Goal: Navigation & Orientation: Find specific page/section

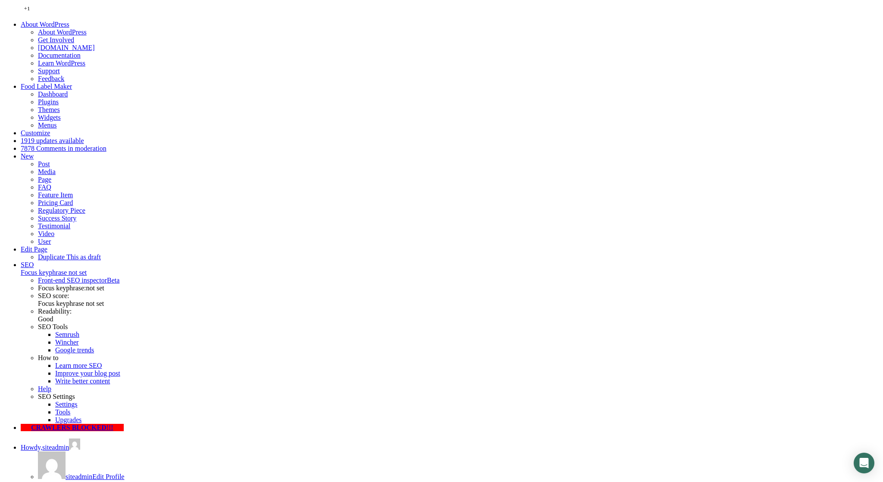
scroll to position [1211, 0]
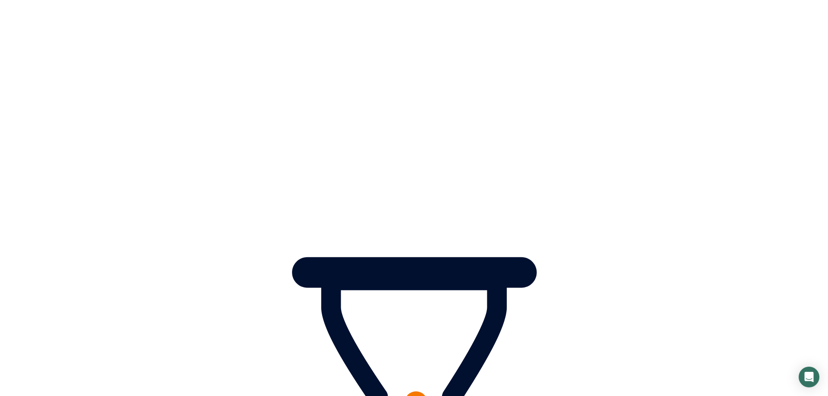
scroll to position [616, 0]
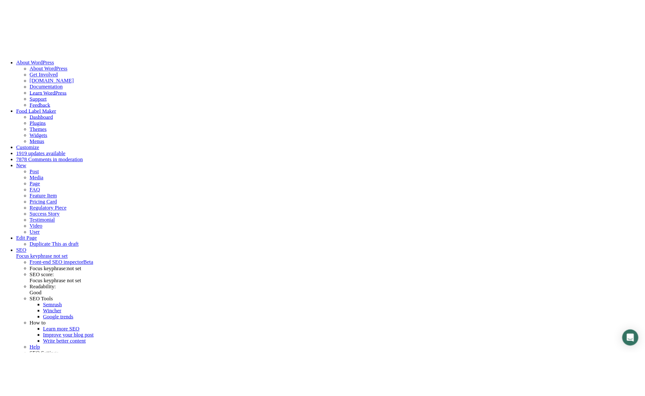
scroll to position [616, 0]
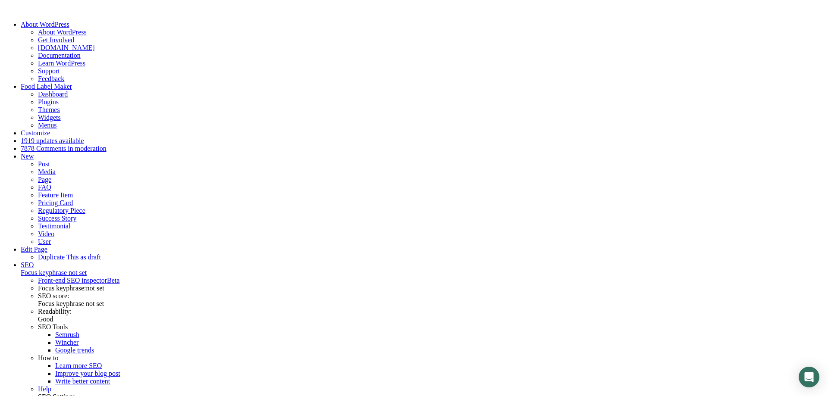
drag, startPoint x: 132, startPoint y: 183, endPoint x: 314, endPoint y: 211, distance: 184.5
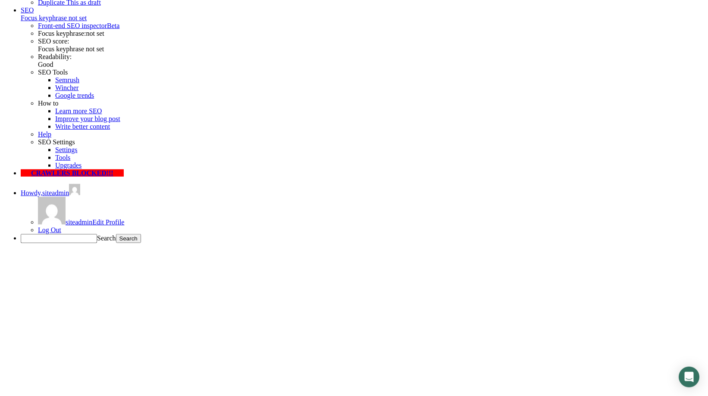
scroll to position [264, 0]
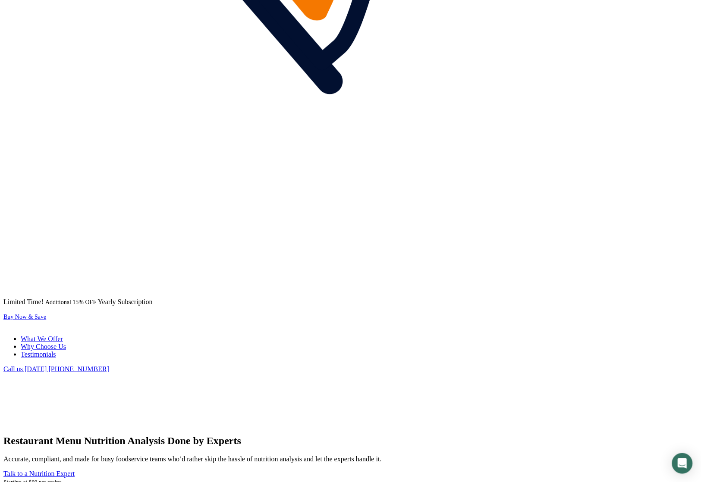
scroll to position [1031, 0]
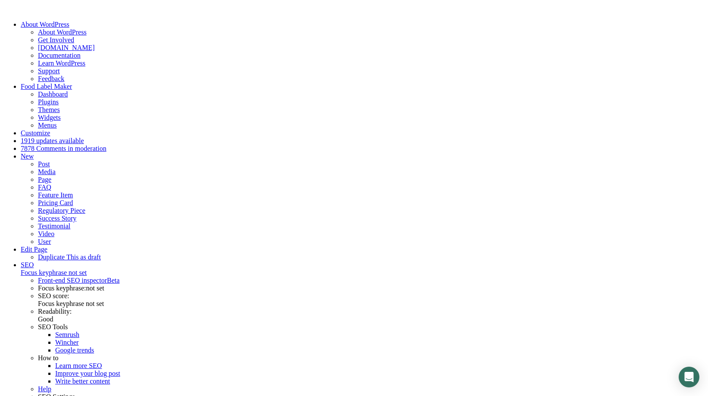
scroll to position [176, 0]
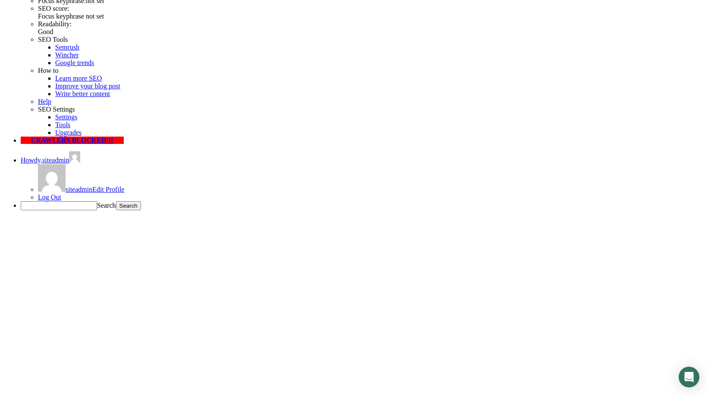
scroll to position [220, 0]
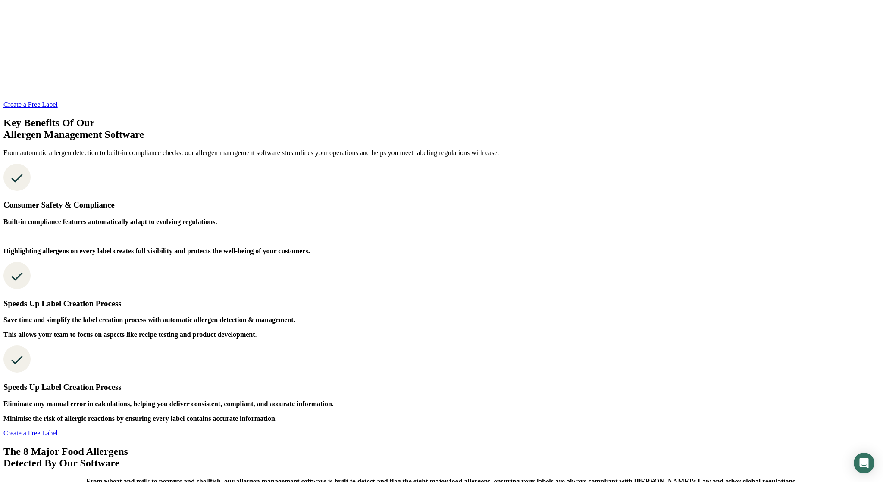
scroll to position [1838, 0]
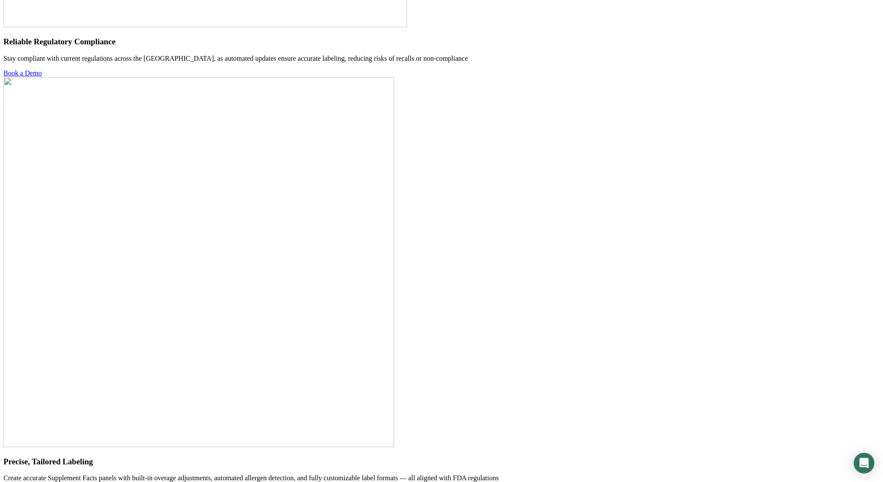
scroll to position [2657, 0]
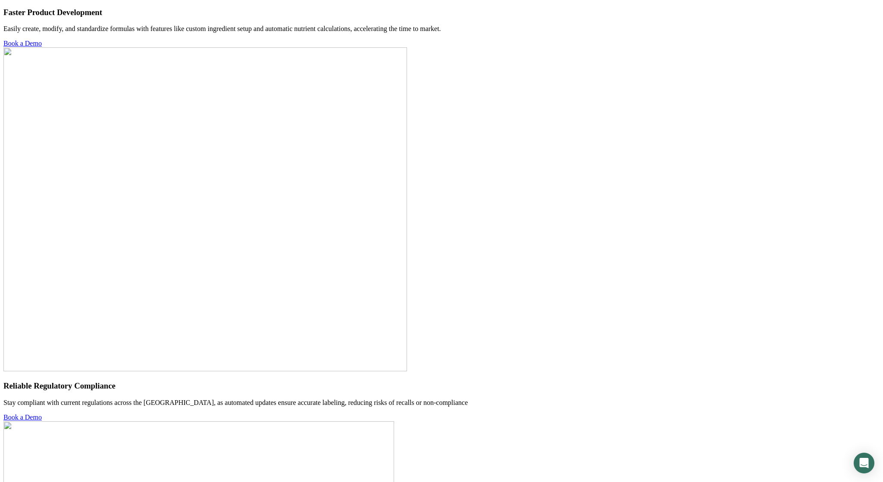
scroll to position [2332, 0]
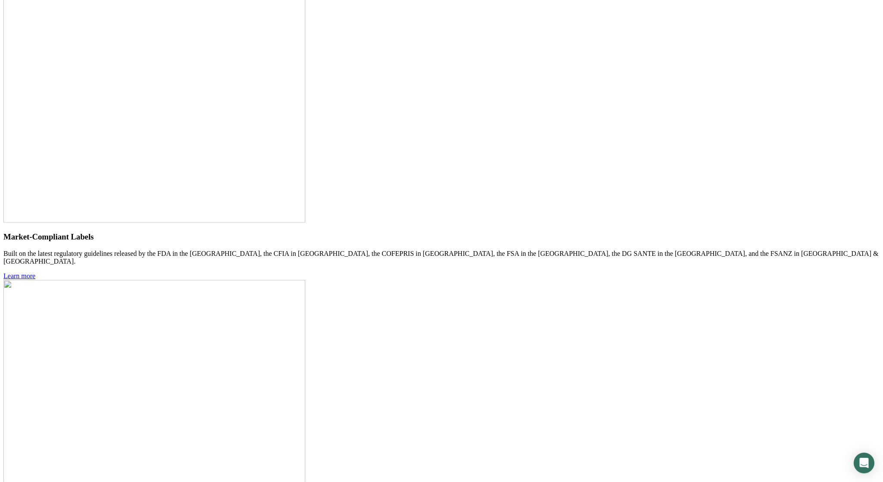
scroll to position [2332, 0]
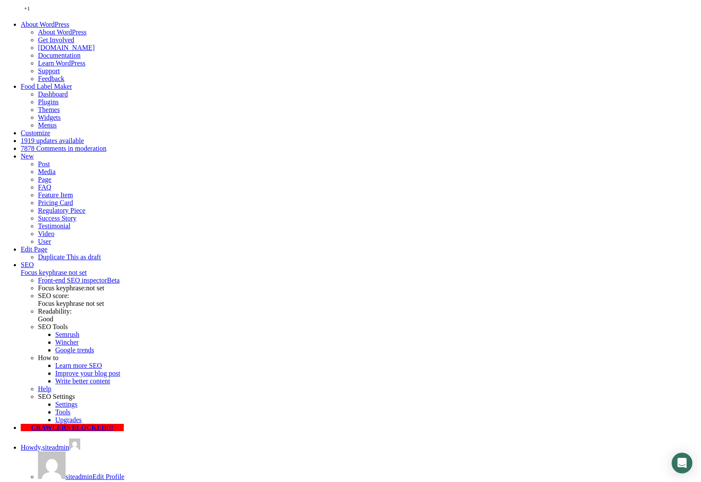
scroll to position [583, 0]
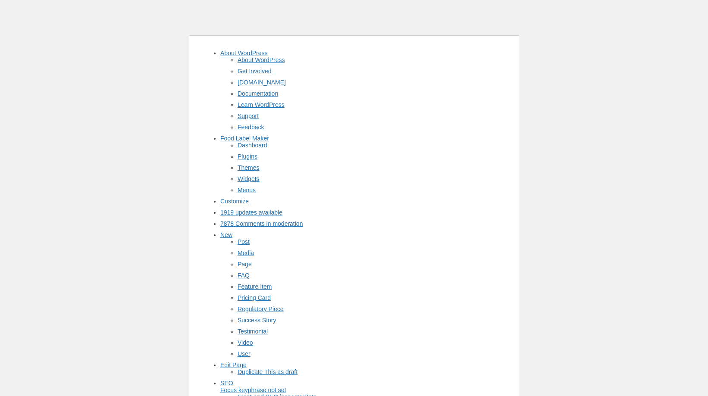
scroll to position [220, 0]
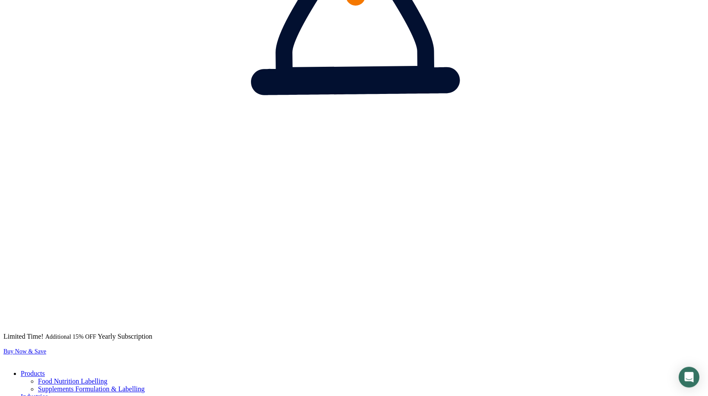
scroll to position [880, 0]
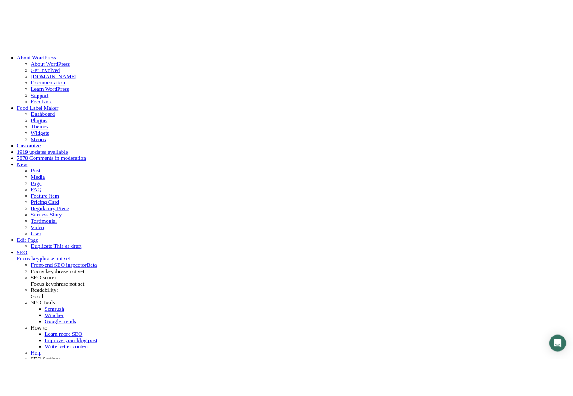
scroll to position [880, 0]
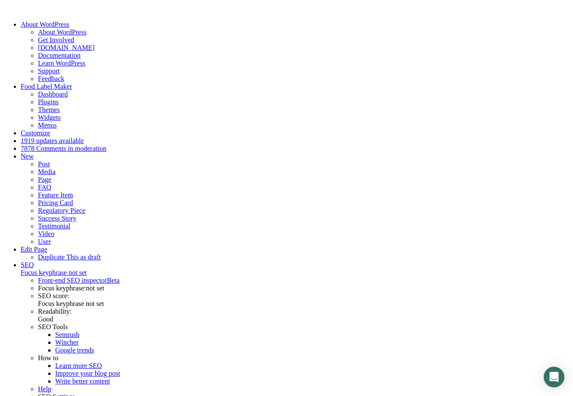
scroll to position [880, 0]
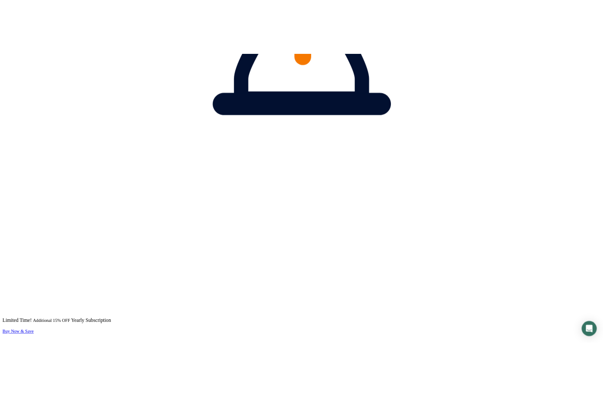
scroll to position [968, 0]
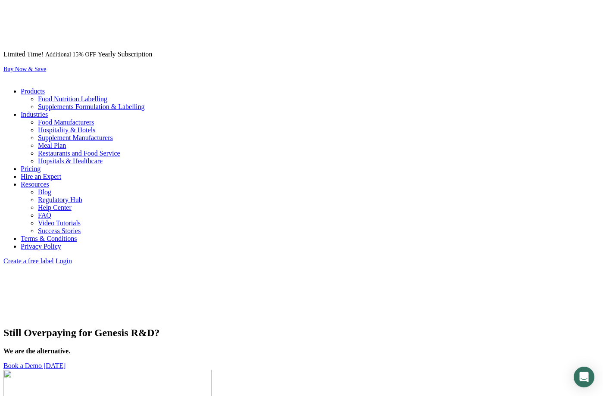
scroll to position [1055, 0]
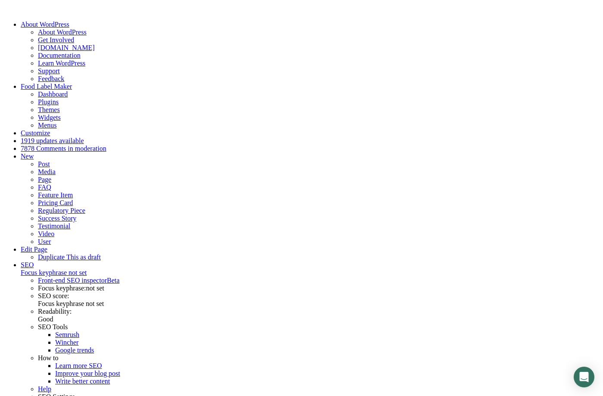
scroll to position [1055, 0]
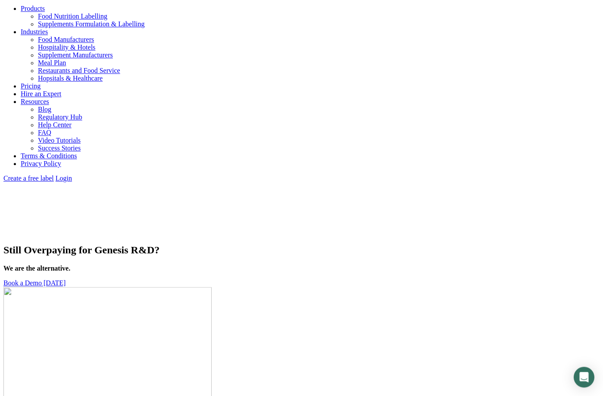
scroll to position [1143, 0]
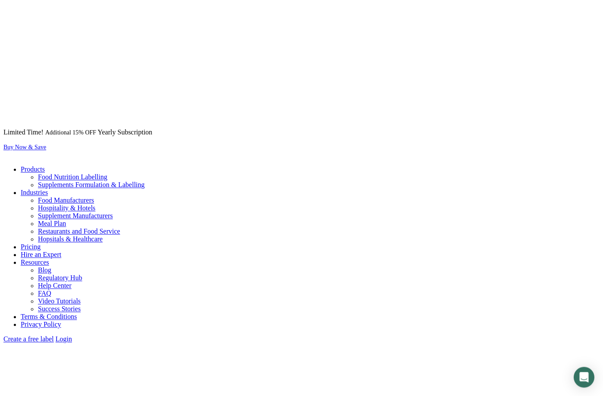
scroll to position [924, 0]
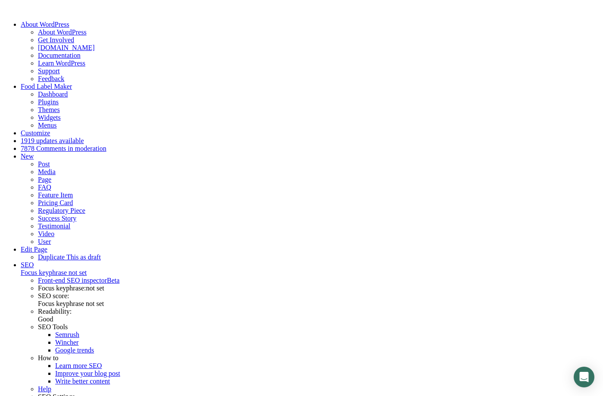
scroll to position [1187, 0]
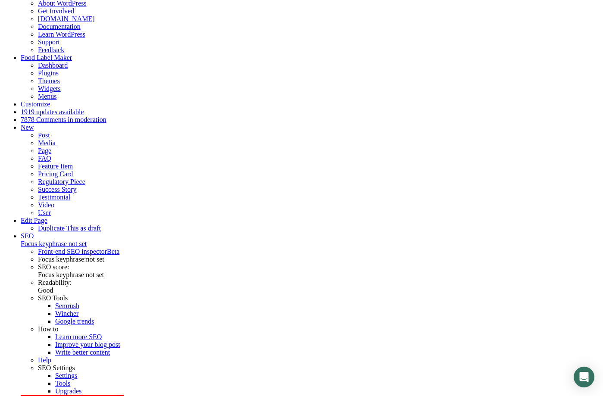
scroll to position [220, 0]
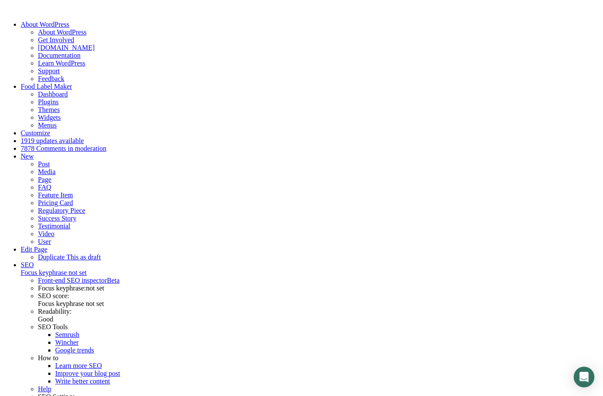
scroll to position [836, 0]
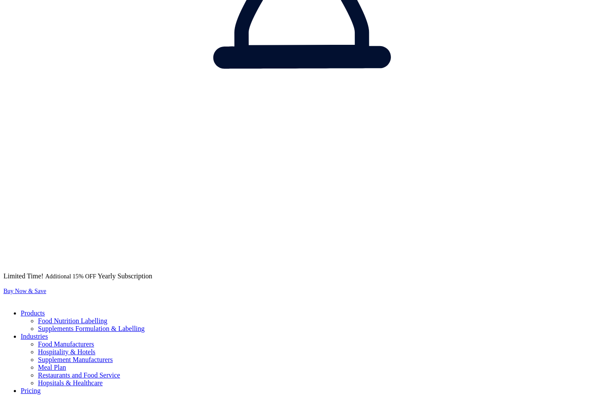
scroll to position [836, 0]
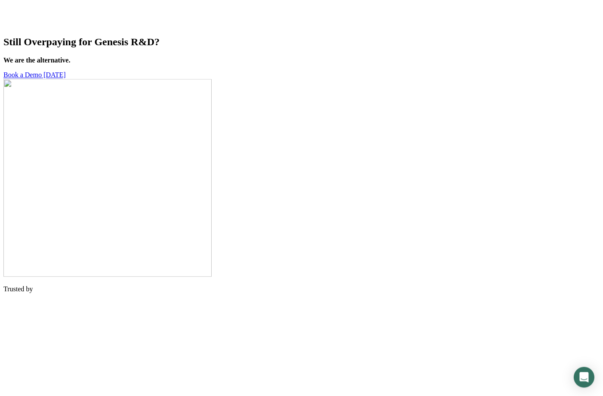
scroll to position [1451, 0]
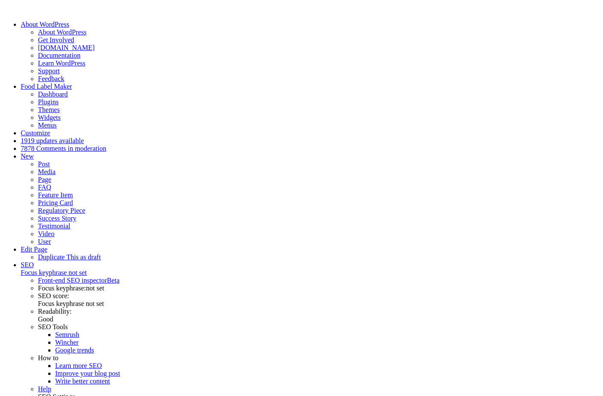
scroll to position [1451, 0]
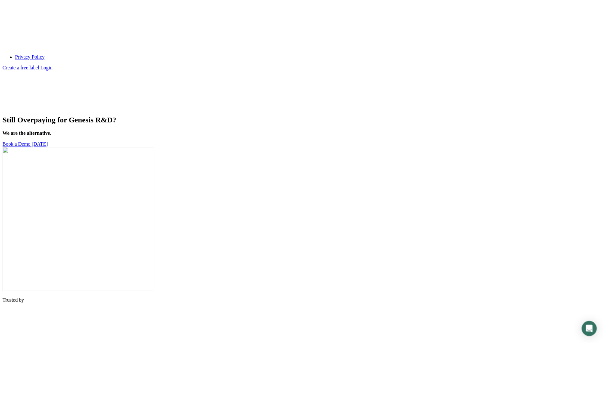
scroll to position [1627, 0]
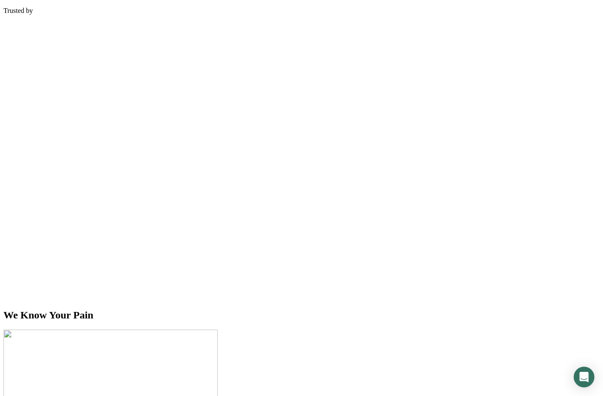
scroll to position [1627, 0]
